Goal: Use online tool/utility: Utilize a website feature to perform a specific function

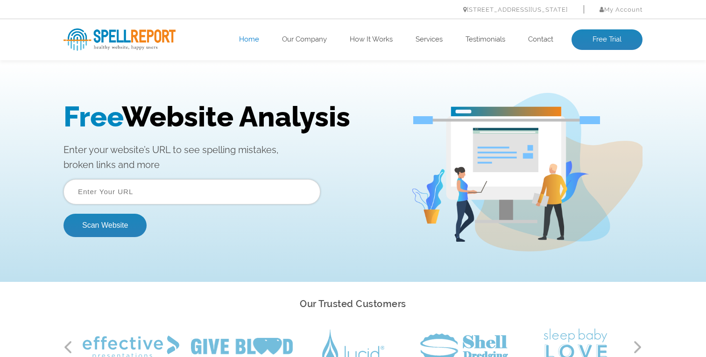
click at [204, 199] on input "text" at bounding box center [191, 191] width 257 height 25
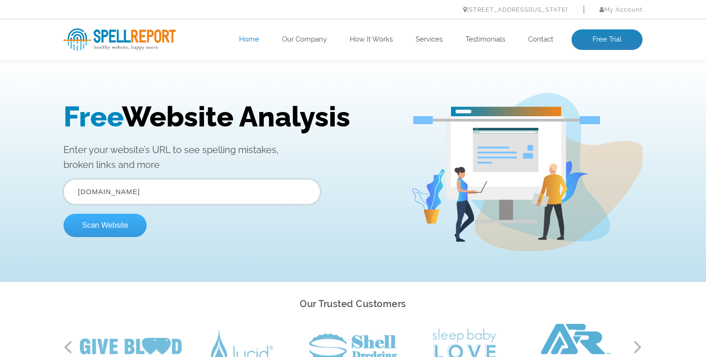
type input "calday.com"
click at [118, 234] on button "Scan Website" at bounding box center [104, 225] width 83 height 23
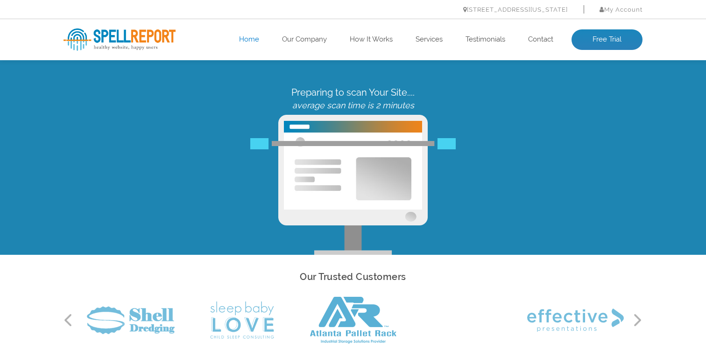
scroll to position [18, 0]
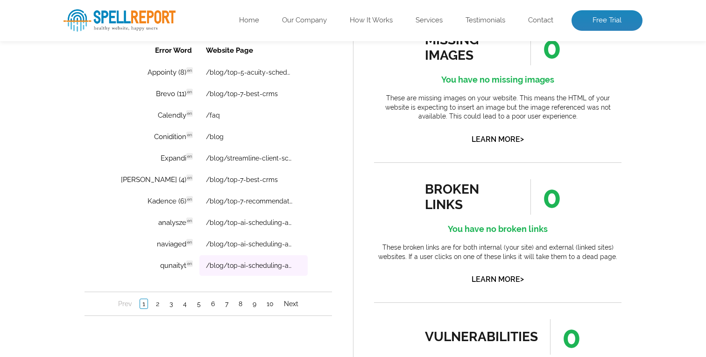
scroll to position [710, 0]
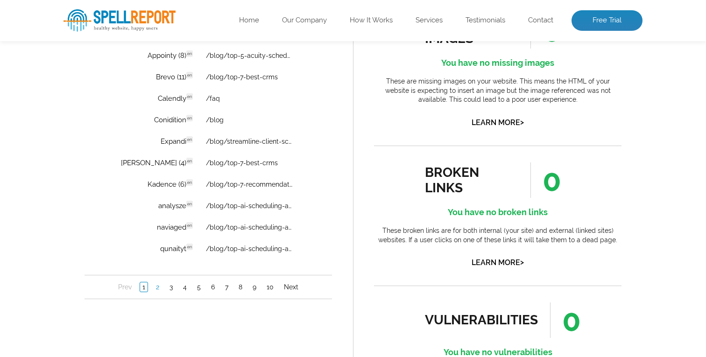
click at [159, 290] on link "2" at bounding box center [158, 286] width 8 height 9
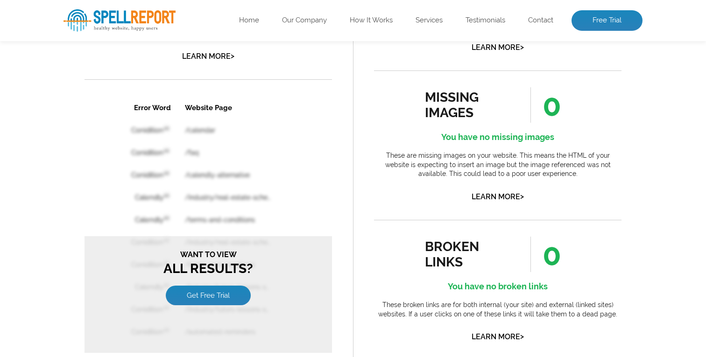
scroll to position [662, 0]
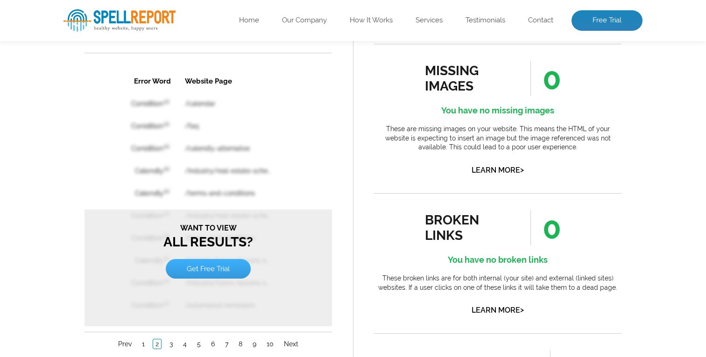
click at [227, 266] on link "Get Free Trial" at bounding box center [208, 269] width 85 height 20
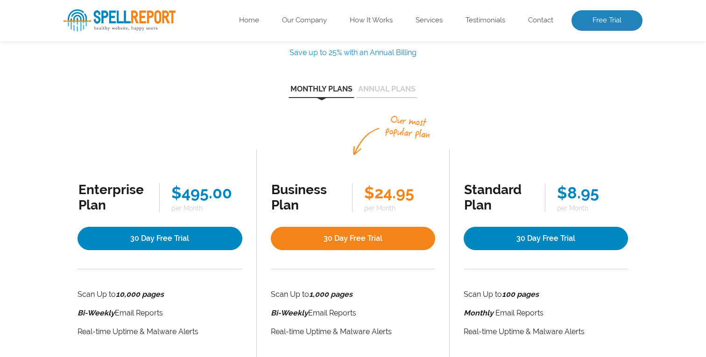
scroll to position [126, 0]
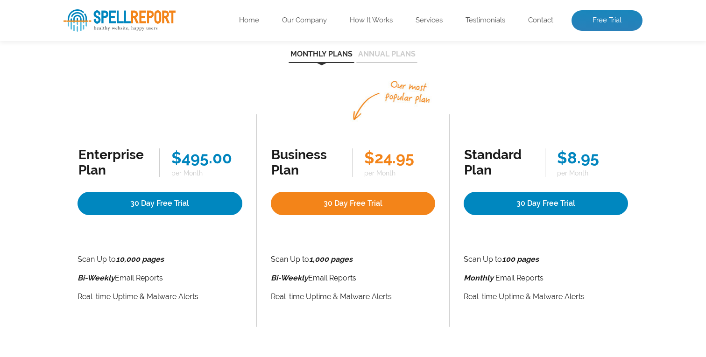
click at [374, 52] on button "Annual Plans" at bounding box center [386, 56] width 61 height 13
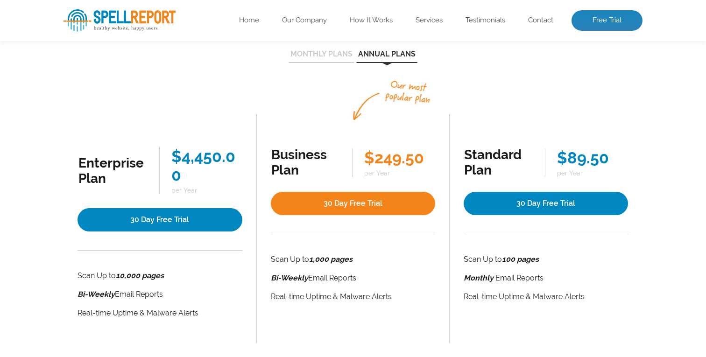
click at [321, 63] on div "Monthly Plans Annual Plans Enterprise Plan $495.00 per Month 30 Day Free Trial …" at bounding box center [352, 195] width 579 height 295
click at [323, 52] on button "Monthly Plans" at bounding box center [321, 56] width 66 height 13
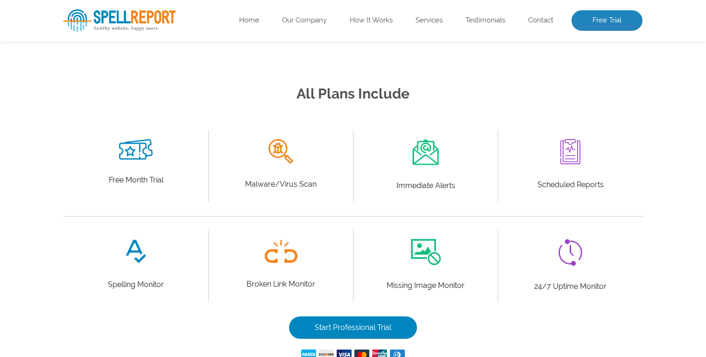
scroll to position [465, 0]
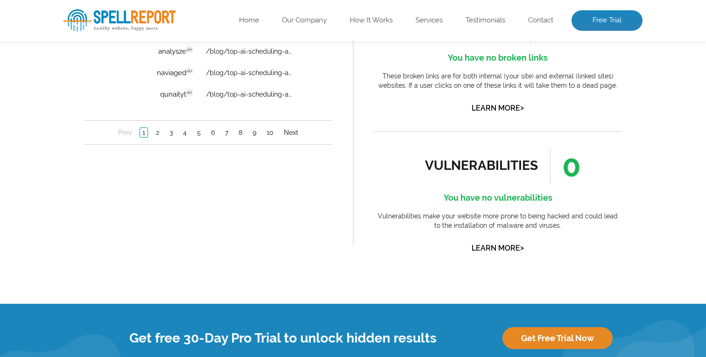
scroll to position [752, 0]
